Goal: Task Accomplishment & Management: Manage account settings

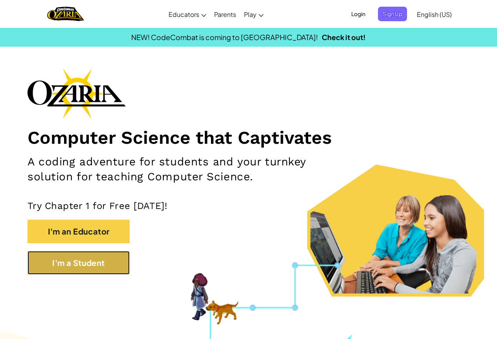
click at [106, 261] on button "I'm a Student" at bounding box center [78, 263] width 102 height 24
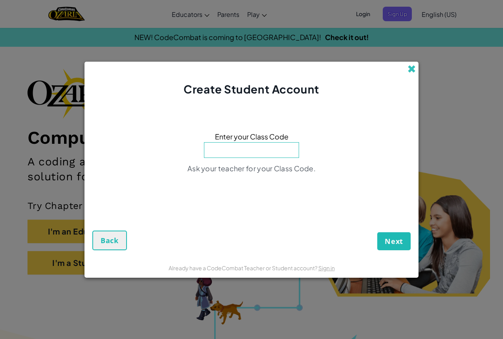
click at [413, 65] on span at bounding box center [411, 69] width 8 height 8
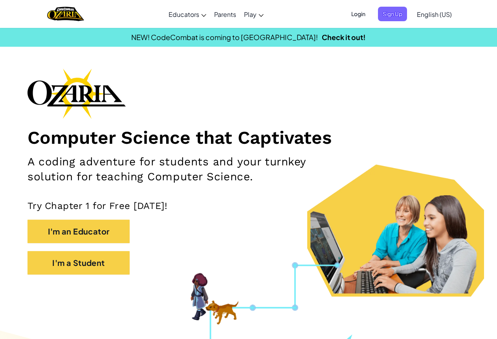
click at [353, 16] on span "Login" at bounding box center [358, 14] width 24 height 15
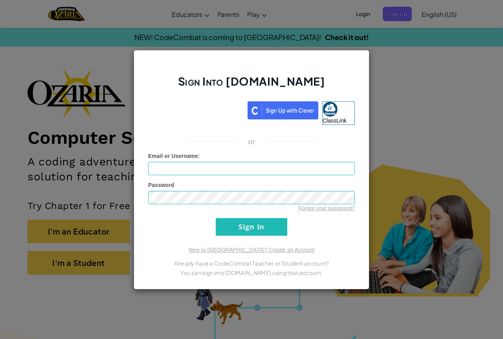
click at [194, 180] on form "Email or Username : Password Forgot your password? Sign In" at bounding box center [251, 194] width 207 height 84
click at [195, 167] on input "Email or Username :" at bounding box center [251, 168] width 207 height 13
type input "ulick"
click at [216, 218] on input "Sign In" at bounding box center [251, 227] width 71 height 18
